Goal: Find specific page/section: Find specific page/section

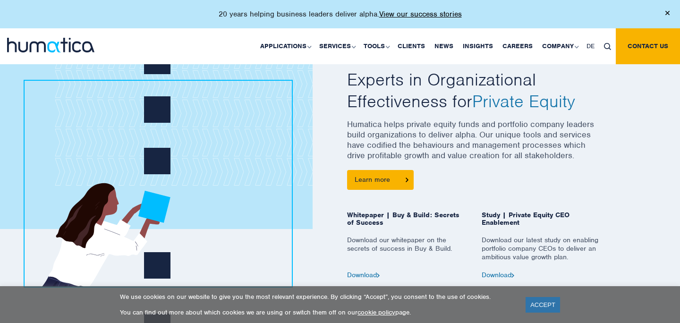
scroll to position [393, 0]
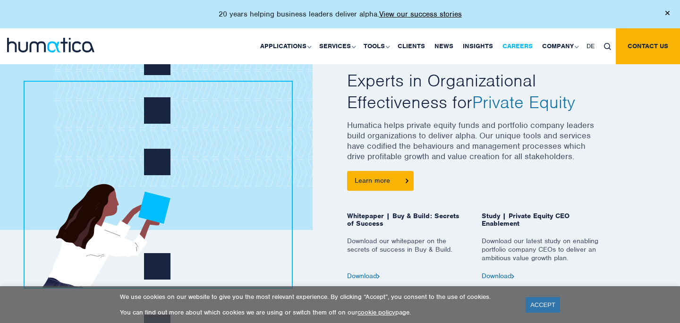
click at [519, 42] on link "Careers" at bounding box center [518, 46] width 40 height 36
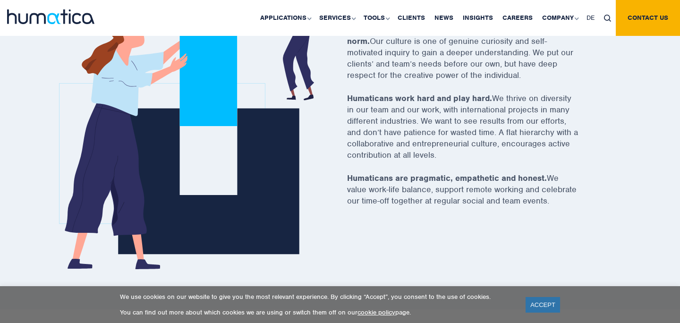
scroll to position [392, 0]
click at [546, 302] on link "ACCEPT" at bounding box center [543, 305] width 34 height 16
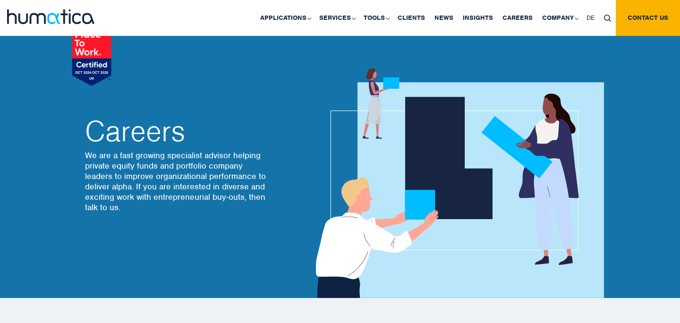
scroll to position [0, 0]
